Goal: Task Accomplishment & Management: Use online tool/utility

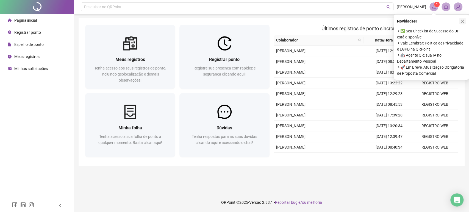
click at [460, 23] on button "button" at bounding box center [462, 21] width 7 height 7
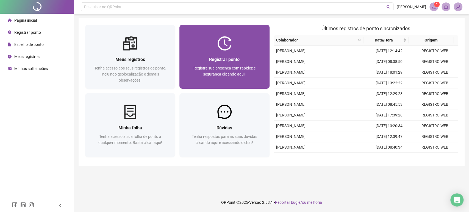
click at [245, 59] on div "Registrar ponto" at bounding box center [224, 59] width 77 height 7
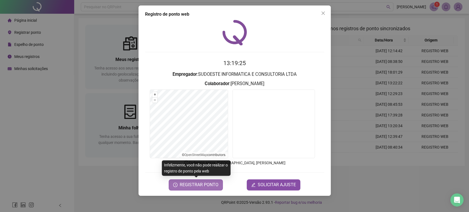
click at [201, 184] on span "REGISTRAR PONTO" at bounding box center [199, 185] width 39 height 7
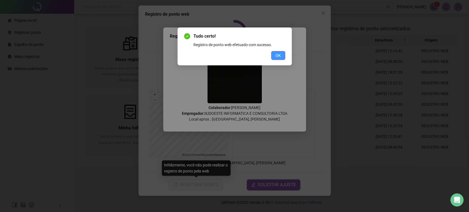
click at [277, 53] on span "OK" at bounding box center [278, 55] width 5 height 6
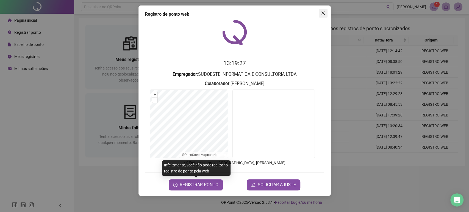
click at [325, 12] on icon "close" at bounding box center [323, 13] width 4 height 4
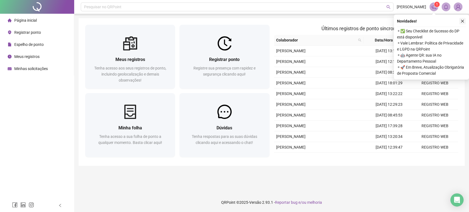
click at [462, 21] on icon "close" at bounding box center [463, 21] width 4 height 4
